Goal: Download file/media

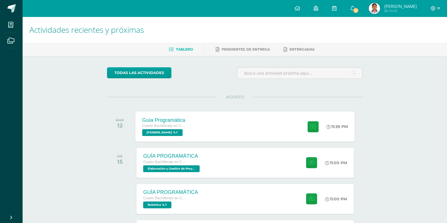
click at [231, 130] on div "Guía Programática Cuarto Bachillerato en Ciencias y Letras PEREL '4.1' 11:59 PM…" at bounding box center [244, 126] width 219 height 30
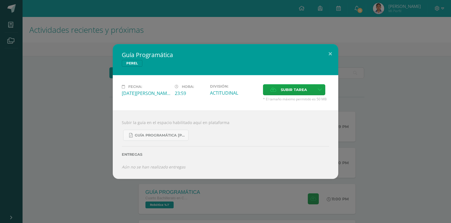
click at [415, 120] on div "Guía Programática PEREL Fecha: Martes 12 de Agosto Hora: 23:59 División: ACTITU…" at bounding box center [225, 111] width 447 height 134
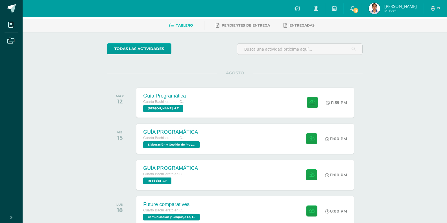
scroll to position [56, 0]
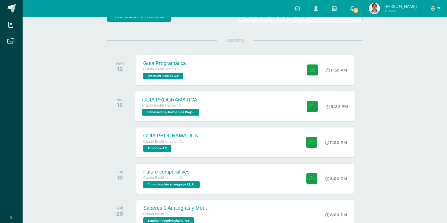
click at [222, 109] on div "GUÍA PROGRAMÁTICA Cuarto Bachillerato en Ciencias y Letras Elaboración y Gestió…" at bounding box center [244, 106] width 219 height 30
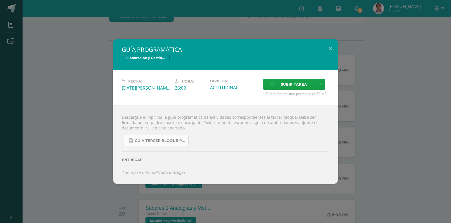
click at [180, 142] on span "GUIA TERCER BLOQUE PROYECTOS.pdf" at bounding box center [160, 140] width 51 height 5
click at [375, 29] on div "GUÍA PROGRAMÁTICA Elaboración y Gestión de Proyectos Fecha: Viernes 15 de Agost…" at bounding box center [225, 111] width 451 height 223
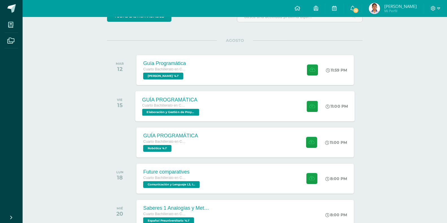
click at [268, 96] on div "GUÍA PROGRAMÁTICA Cuarto Bachillerato en Ciencias y Letras Elaboración y Gestió…" at bounding box center [244, 106] width 219 height 30
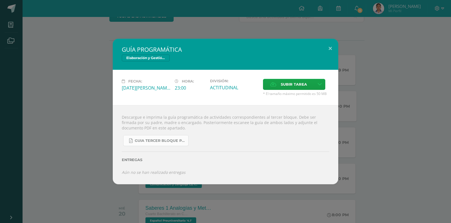
click at [154, 139] on span "GUIA TERCER BLOQUE PROYECTOS.pdf" at bounding box center [160, 140] width 51 height 5
click at [418, 111] on div "GUÍA PROGRAMÁTICA Elaboración y Gestión de Proyectos Fecha: Viernes 15 de Agost…" at bounding box center [225, 111] width 447 height 145
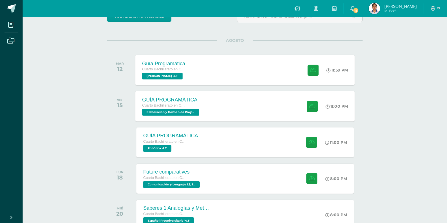
click at [336, 74] on div "11:59 PM" at bounding box center [339, 70] width 29 height 30
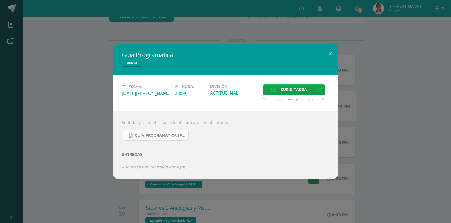
click at [154, 137] on span "Guía Programática PEREL 4to Bach - Bloque 3 - Profe. Julio Villatoro.pdf" at bounding box center [160, 135] width 51 height 5
click at [355, 13] on div "Guía Programática PEREL Fecha: Martes 12 de Agosto Hora: 23:59 División: ACTITU…" at bounding box center [225, 111] width 451 height 223
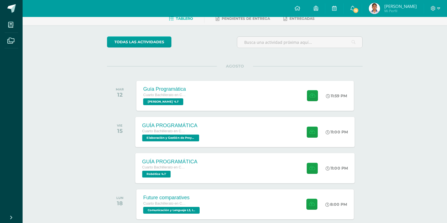
scroll to position [28, 0]
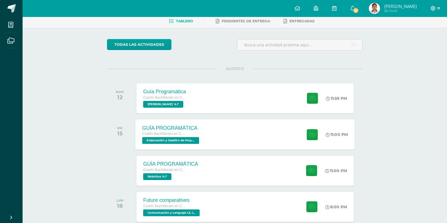
click at [437, 10] on icon at bounding box center [438, 8] width 3 height 5
click at [412, 39] on span "Cerrar sesión" at bounding box center [420, 38] width 25 height 5
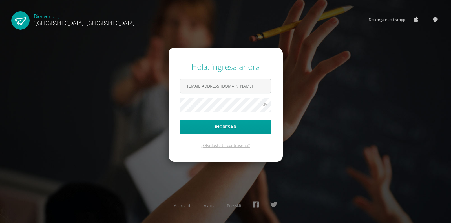
type input "[EMAIL_ADDRESS][DOMAIN_NAME]"
click at [180, 120] on button "Ingresar" at bounding box center [226, 127] width 92 height 14
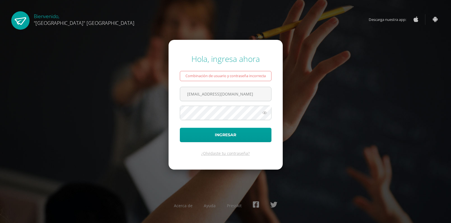
click at [263, 111] on icon at bounding box center [264, 112] width 7 height 7
drag, startPoint x: 239, startPoint y: 99, endPoint x: 240, endPoint y: 105, distance: 5.7
click at [239, 100] on input "22101@lasallechiquimula.edu.gt" at bounding box center [225, 94] width 91 height 14
click at [180, 128] on button "Ingresar" at bounding box center [226, 135] width 92 height 14
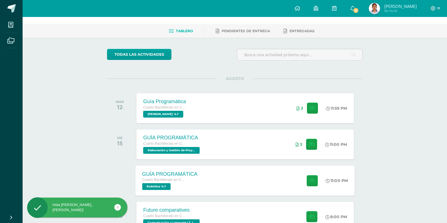
scroll to position [28, 0]
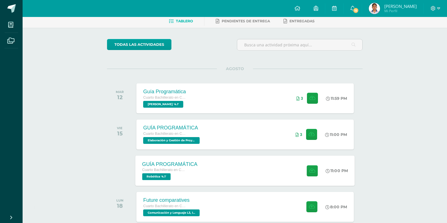
click at [226, 161] on div "GUÍA PROGRAMÁTICA Cuarto Bachillerato en Ciencias y Letras Robótica '4.1' 11:00…" at bounding box center [244, 170] width 219 height 30
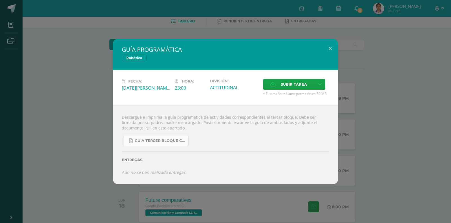
click at [152, 139] on span "GUIA TERCER BLOQUE CUARTO BACH.pdf" at bounding box center [160, 140] width 51 height 5
click at [451, 52] on div "GUÍA PROGRAMÁTICA Robótica Fecha: [DATE][PERSON_NAME] Hora: 23:00 División: Sub…" at bounding box center [225, 111] width 451 height 223
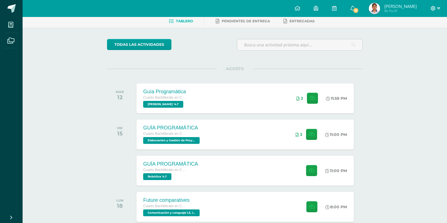
click at [435, 9] on icon at bounding box center [433, 8] width 5 height 5
click at [424, 39] on span "Cerrar sesión" at bounding box center [420, 38] width 25 height 5
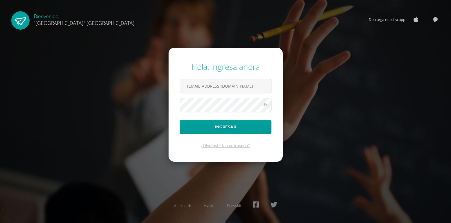
type input "[EMAIL_ADDRESS][DOMAIN_NAME]"
click at [232, 98] on span at bounding box center [226, 105] width 92 height 14
click at [266, 104] on icon at bounding box center [264, 104] width 7 height 7
click at [267, 104] on icon at bounding box center [265, 104] width 8 height 7
click at [266, 106] on icon at bounding box center [264, 104] width 7 height 7
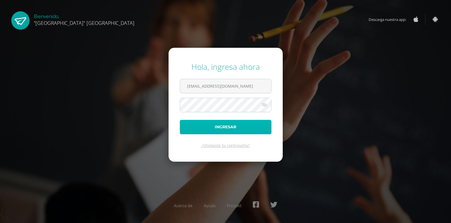
click at [251, 121] on button "Ingresar" at bounding box center [226, 127] width 92 height 14
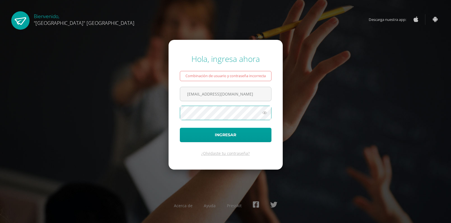
click at [180, 128] on button "Ingresar" at bounding box center [226, 135] width 92 height 14
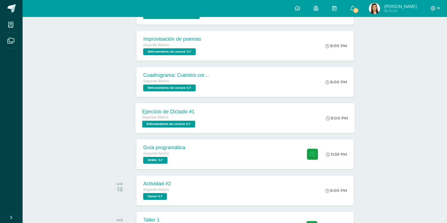
scroll to position [85, 0]
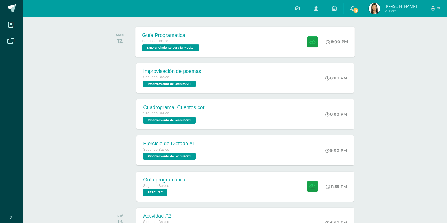
click at [328, 45] on div "8:00 PM" at bounding box center [340, 42] width 30 height 30
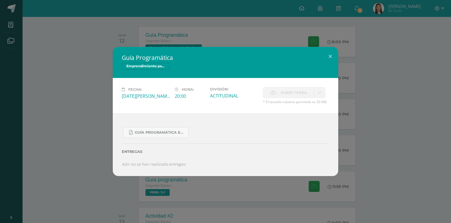
click at [366, 108] on div "Guía Programática Emprendimiento para la Productividad Fecha: Martes 12 de Agos…" at bounding box center [225, 111] width 447 height 129
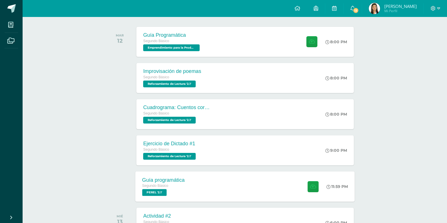
click at [301, 197] on div at bounding box center [312, 186] width 28 height 30
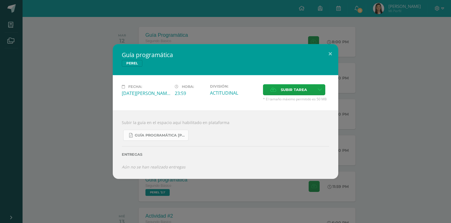
click at [161, 135] on span "Guía Programática PEREL 2do Básico - Bloque 3 - Profe. Julio Villatoro.pdf" at bounding box center [160, 135] width 51 height 5
click at [377, 68] on div "Guía programática PEREL Fecha: Martes 12 de Agosto Hora: 23:59 División: ACTITU…" at bounding box center [225, 111] width 447 height 134
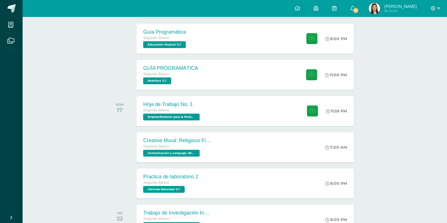
scroll to position [0, 0]
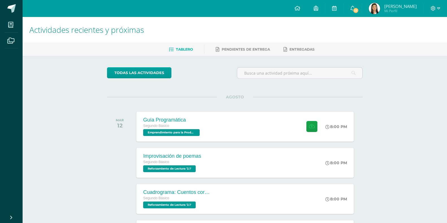
click at [435, 7] on span at bounding box center [435, 8] width 10 height 6
click at [428, 37] on span "Cerrar sesión" at bounding box center [420, 38] width 25 height 5
